Goal: Information Seeking & Learning: Learn about a topic

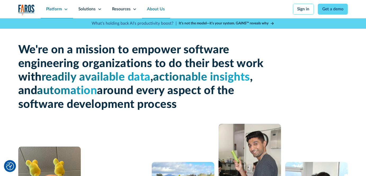
click at [62, 10] on div "Platform" at bounding box center [57, 9] width 32 height 18
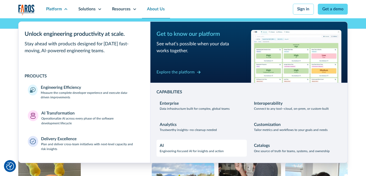
click at [170, 150] on p "Engineering-focused AI for insights and action" at bounding box center [192, 151] width 64 height 5
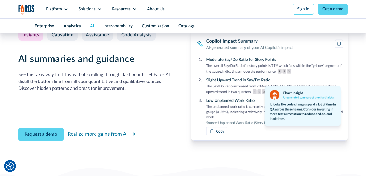
scroll to position [1252, 0]
click at [133, 37] on div "Code Analysis" at bounding box center [136, 35] width 30 height 6
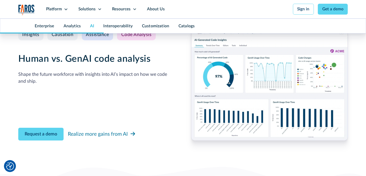
click at [102, 40] on link "Assistance" at bounding box center [97, 35] width 31 height 12
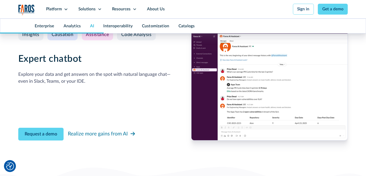
click at [57, 37] on div "Causation" at bounding box center [63, 35] width 22 height 6
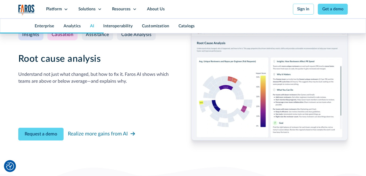
click at [24, 37] on div "Insights" at bounding box center [30, 35] width 17 height 6
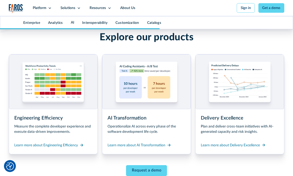
scroll to position [2129, 0]
